Goal: Entertainment & Leisure: Consume media (video, audio)

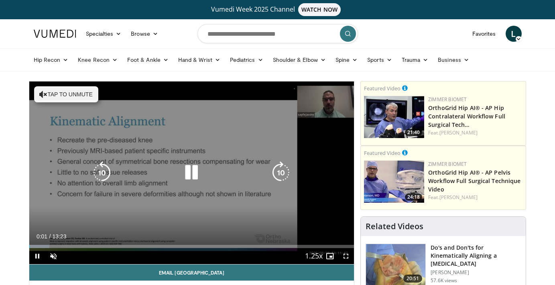
click at [55, 94] on button "Tap to unmute" at bounding box center [66, 94] width 64 height 16
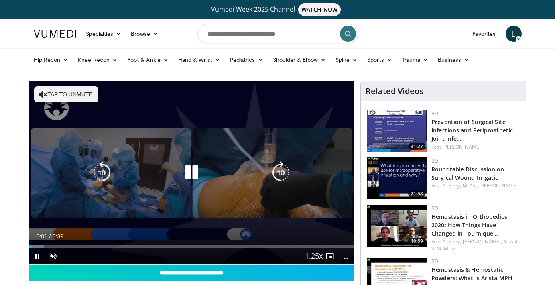
click at [70, 96] on button "Tap to unmute" at bounding box center [66, 94] width 64 height 16
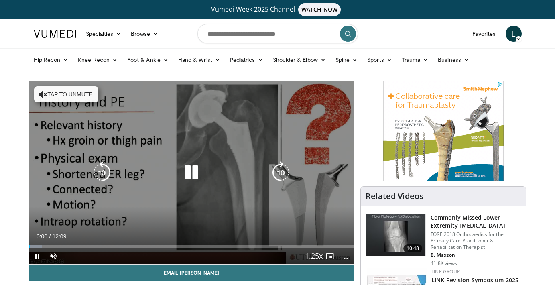
click at [61, 92] on button "Tap to unmute" at bounding box center [66, 94] width 64 height 16
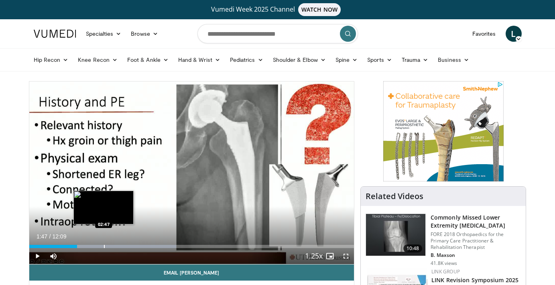
click at [104, 244] on div "Loaded : 45.30% 01:47 02:47" at bounding box center [191, 244] width 325 height 8
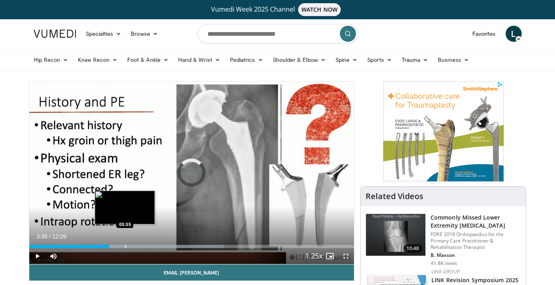
click at [125, 247] on div "Progress Bar" at bounding box center [125, 246] width 1 height 3
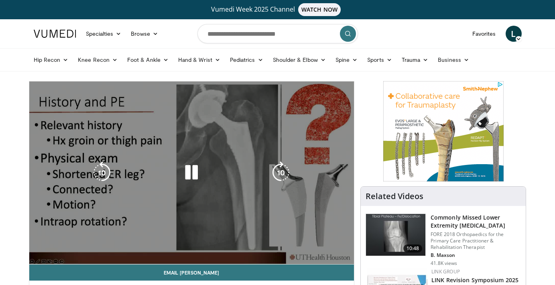
click at [222, 245] on video-js "**********" at bounding box center [191, 172] width 325 height 183
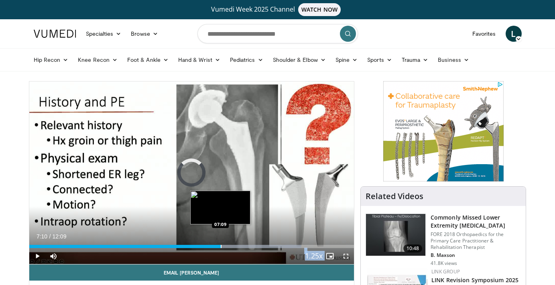
click at [221, 246] on div "Progress Bar" at bounding box center [221, 246] width 1 height 3
